Goal: Information Seeking & Learning: Check status

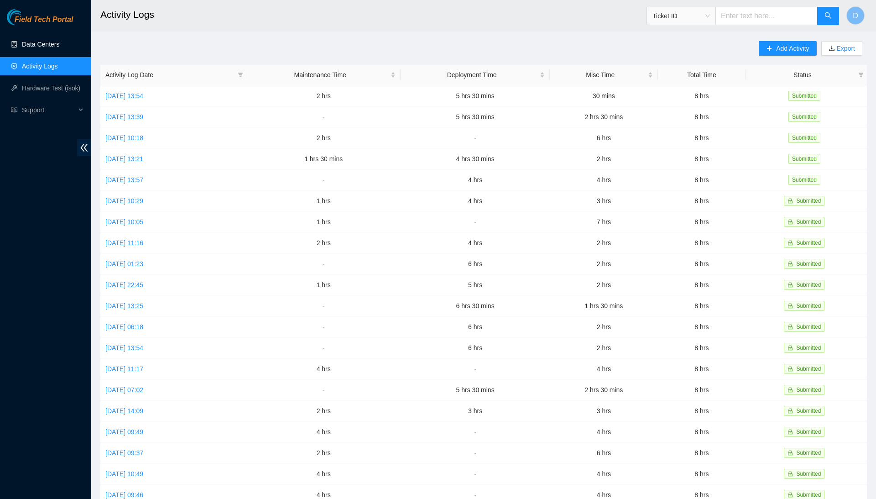
click at [45, 48] on link "Data Centers" at bounding box center [40, 44] width 37 height 7
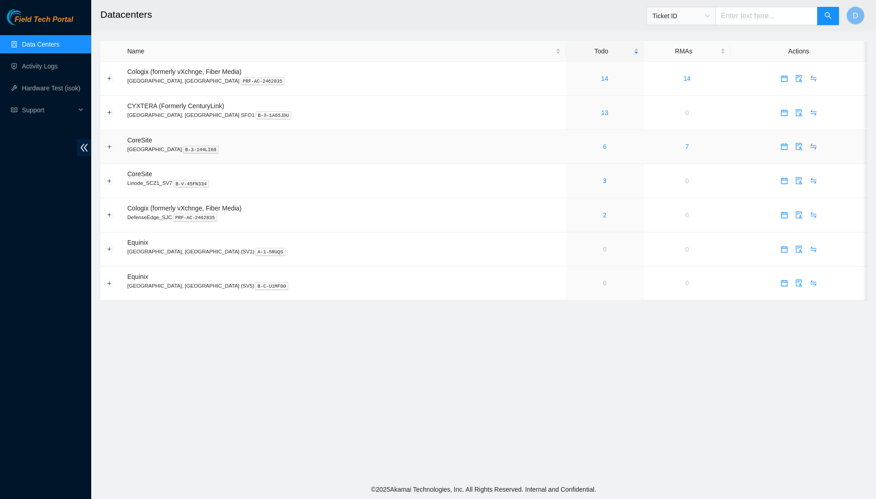
click at [603, 147] on link "6" at bounding box center [605, 146] width 4 height 7
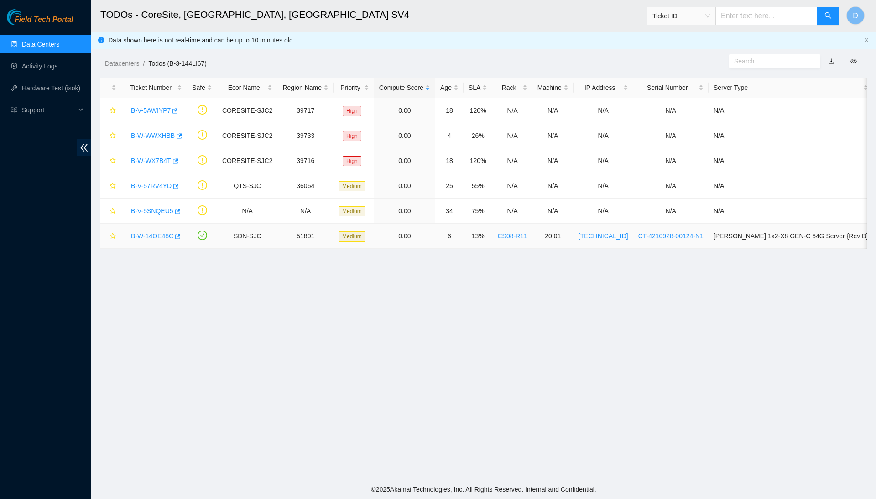
click at [165, 237] on link "B-W-14OE48C" at bounding box center [152, 235] width 42 height 7
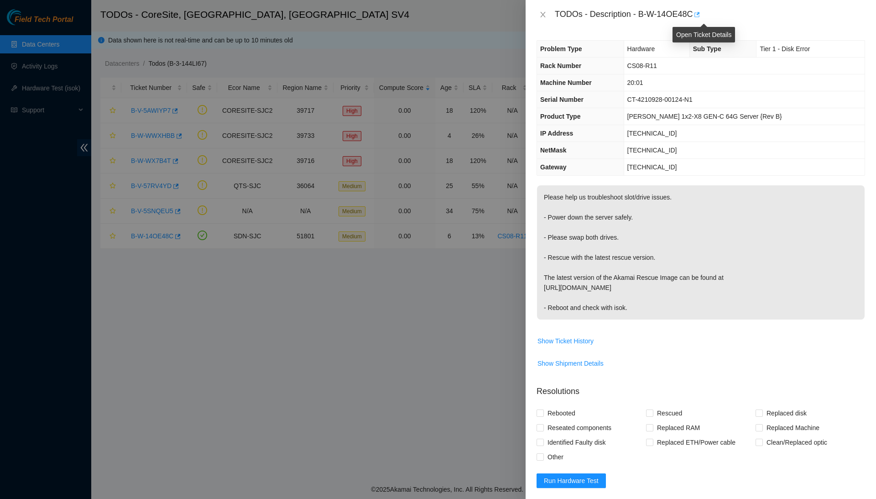
click at [700, 16] on icon "button" at bounding box center [696, 14] width 6 height 6
click at [544, 15] on icon "close" at bounding box center [542, 14] width 5 height 5
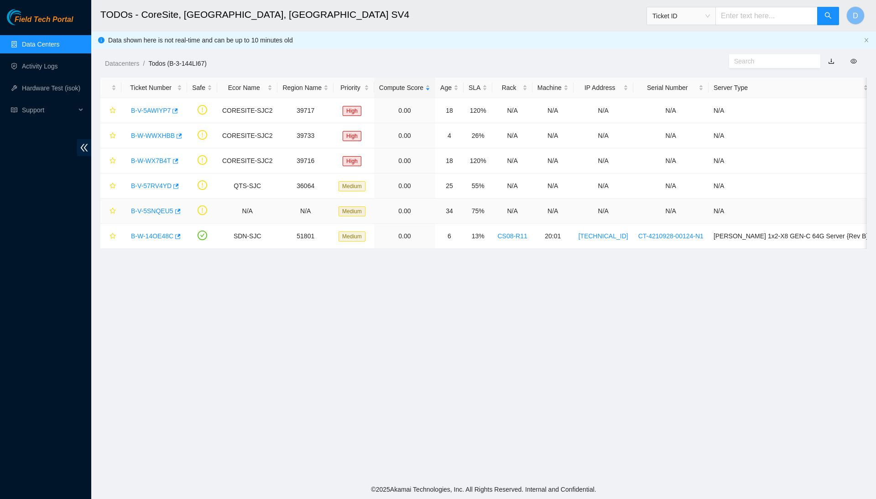
click at [169, 212] on link "B-V-5SNQEU5" at bounding box center [152, 210] width 42 height 7
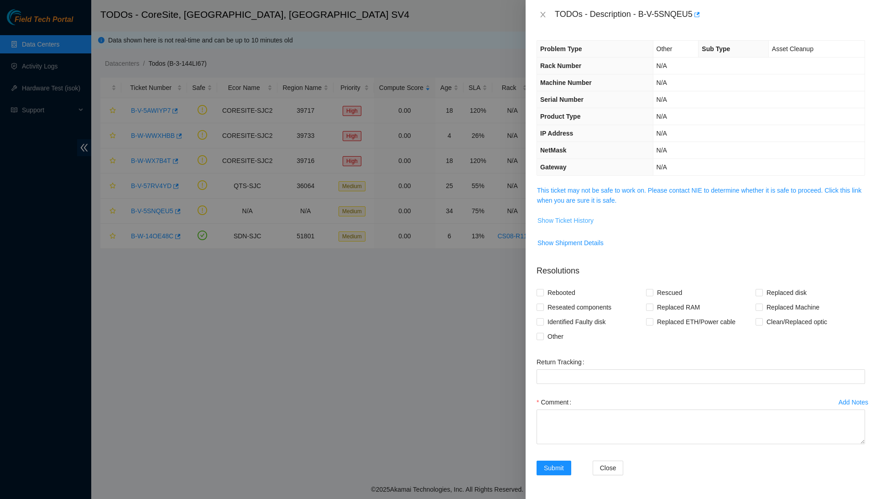
click at [574, 216] on span "Show Ticket History" at bounding box center [566, 220] width 56 height 10
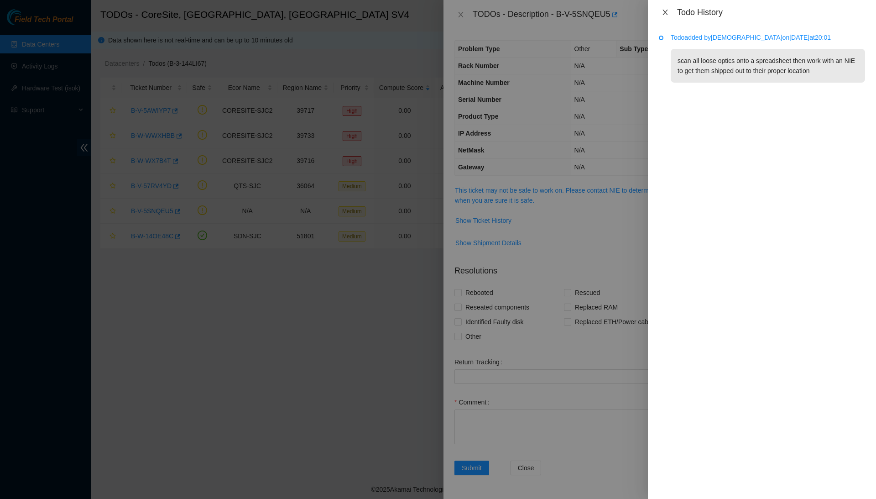
click at [663, 15] on icon "close" at bounding box center [665, 12] width 7 height 7
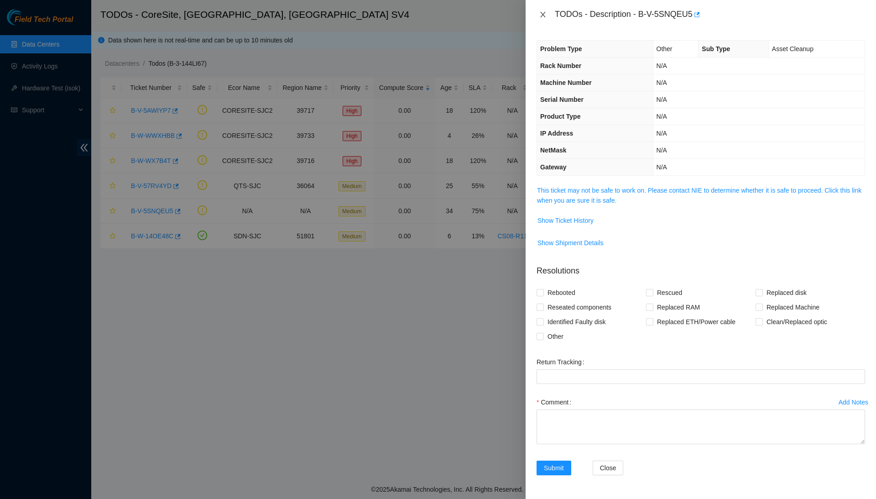
click at [542, 15] on icon "close" at bounding box center [543, 14] width 7 height 7
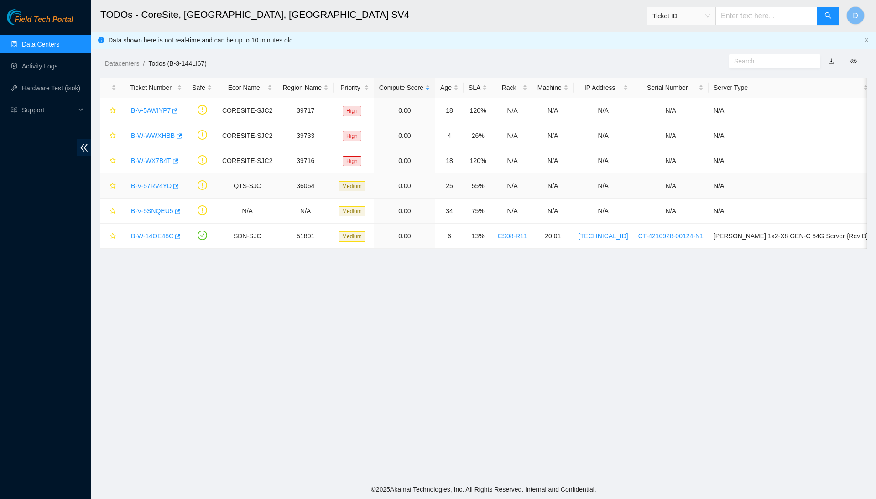
click at [159, 183] on link "B-V-57RV4YD" at bounding box center [151, 185] width 41 height 7
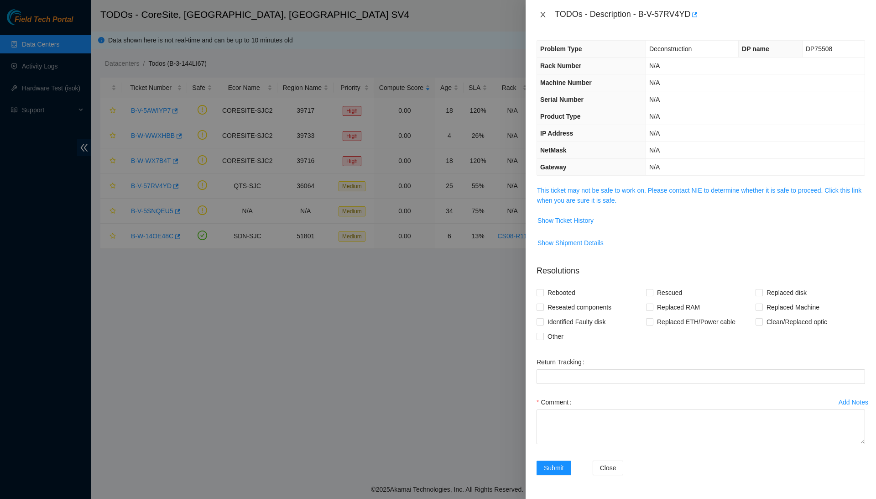
click at [541, 16] on icon "close" at bounding box center [542, 14] width 5 height 5
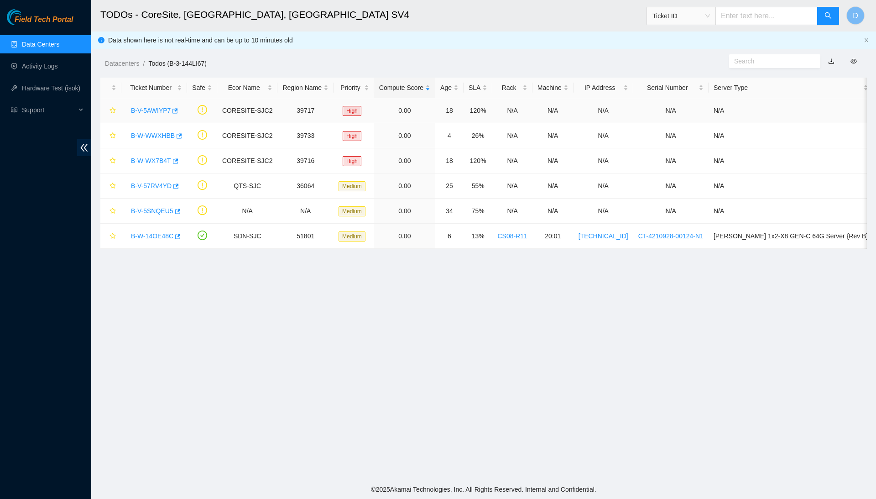
click at [170, 110] on link "B-V-5AWIYP7" at bounding box center [151, 110] width 40 height 7
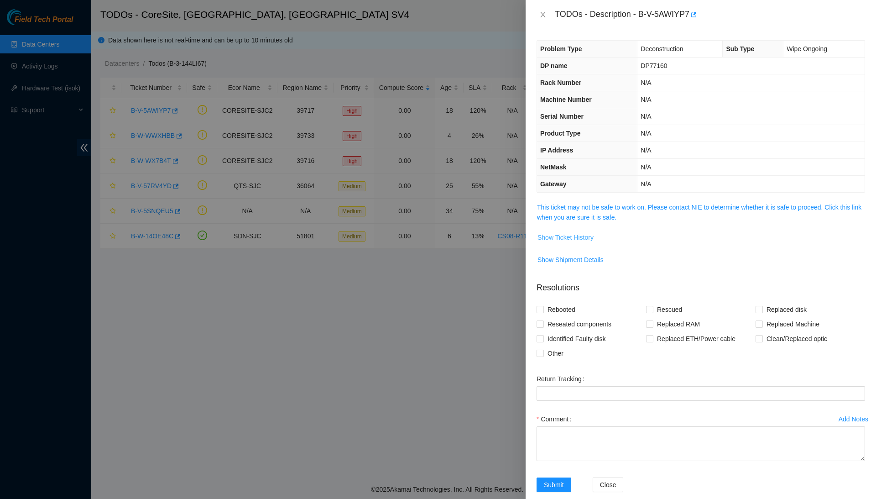
click at [588, 237] on span "Show Ticket History" at bounding box center [566, 237] width 56 height 10
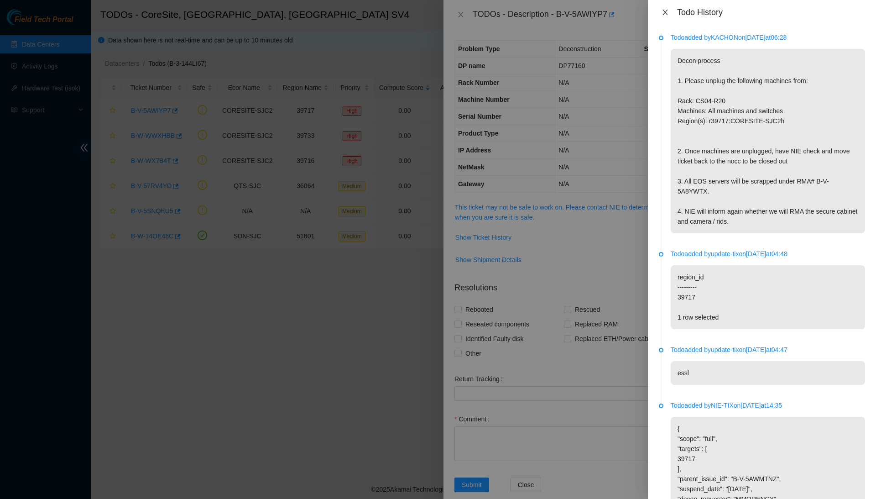
click at [663, 13] on icon "close" at bounding box center [665, 12] width 7 height 7
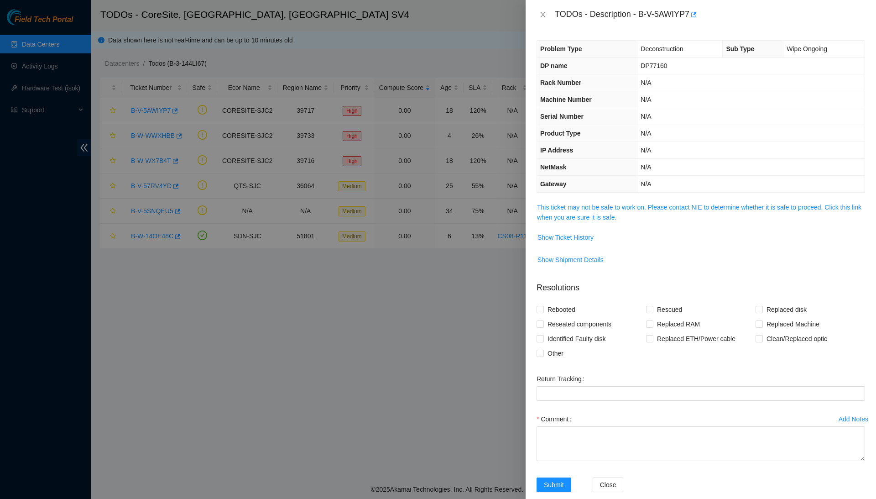
click at [367, 360] on div at bounding box center [438, 249] width 876 height 499
click at [542, 16] on icon "close" at bounding box center [543, 14] width 7 height 7
